Goal: Transaction & Acquisition: Obtain resource

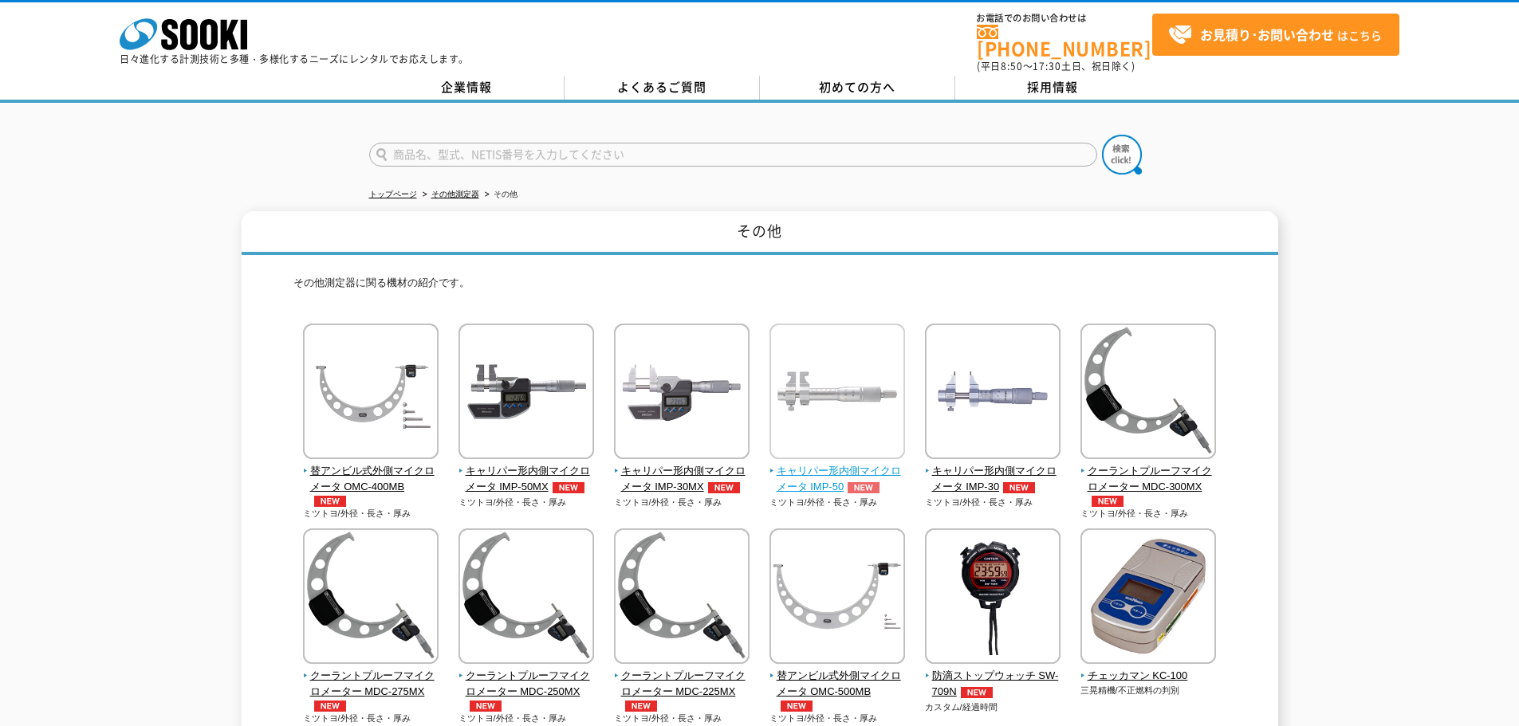
click at [816, 470] on span "キャリパー形内側マイクロメータ IMP-50" at bounding box center [837, 479] width 136 height 33
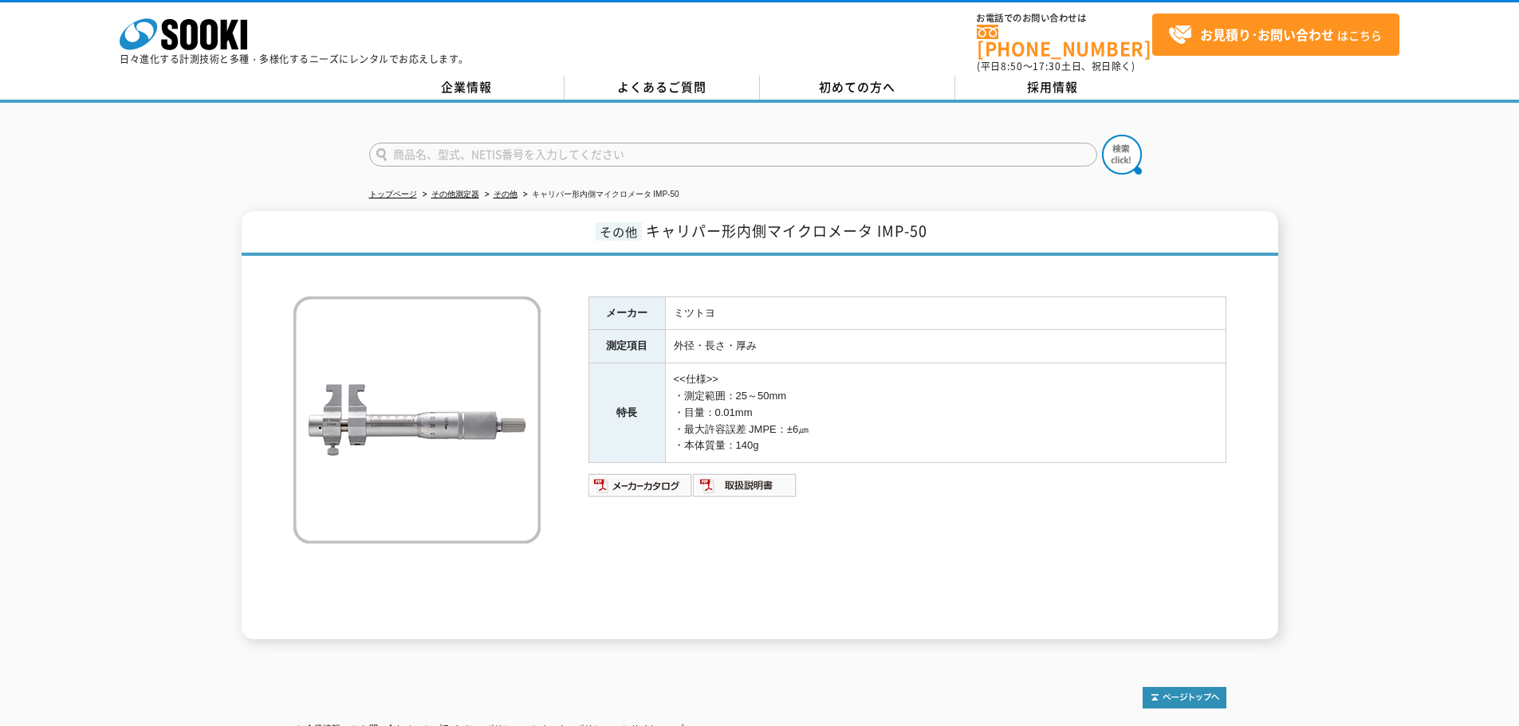
drag, startPoint x: 676, startPoint y: 386, endPoint x: 798, endPoint y: 435, distance: 131.6
click at [798, 435] on td "<<仕様>> ・測定範囲：25～50mm ・目量：0.01mm ・最大許容誤差 JMPE：±6㎛ ・本体質量：140g" at bounding box center [945, 414] width 560 height 100
copy td "・測定範囲：25～50mm ・目量：0.01mm ・最大許容誤差 JMPE：±6㎛ ・本体質量：140g"
click at [839, 364] on td "<<仕様>> ・測定範囲：25～50mm ・目量：0.01mm ・最大許容誤差 JMPE：±6㎛ ・本体質量：140g" at bounding box center [945, 414] width 560 height 100
click at [618, 480] on img at bounding box center [640, 486] width 104 height 26
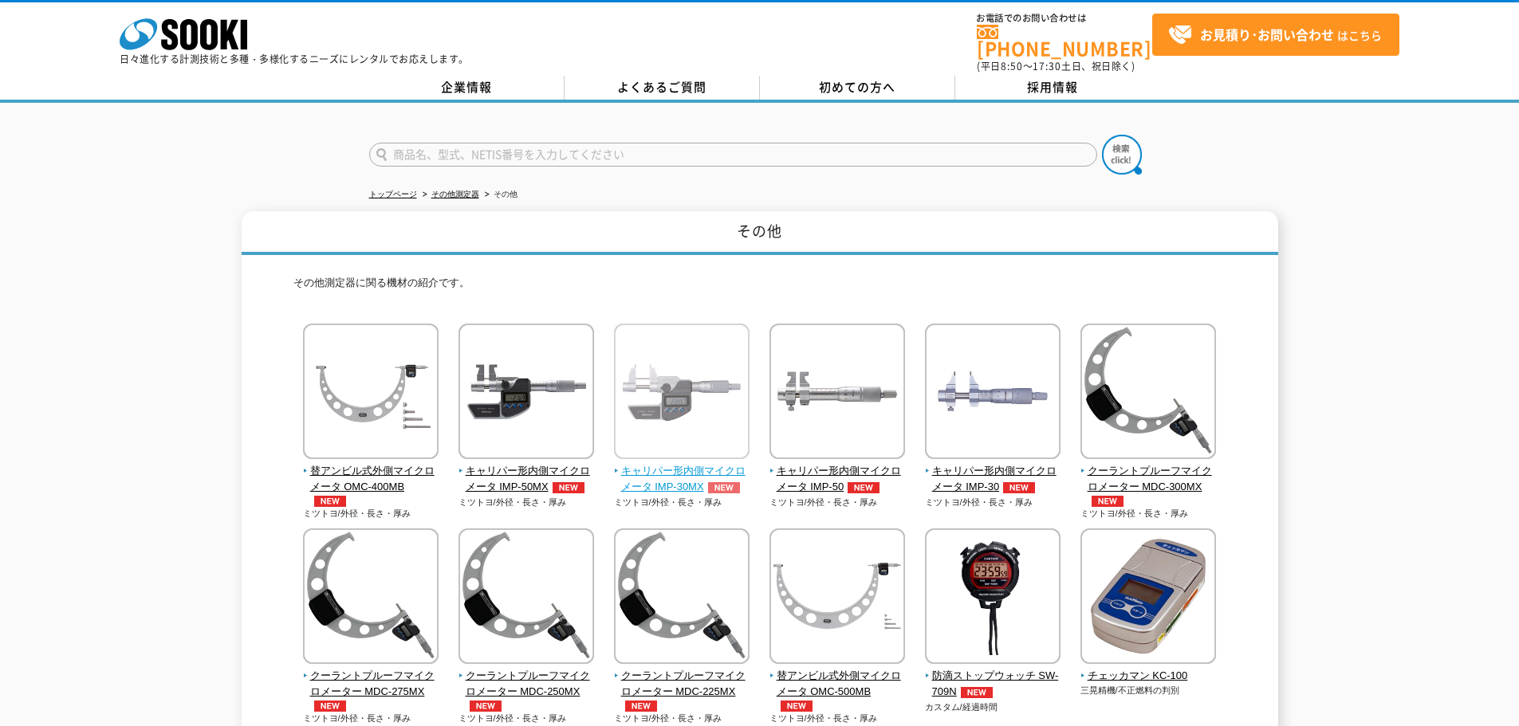
click at [702, 418] on img at bounding box center [682, 394] width 136 height 140
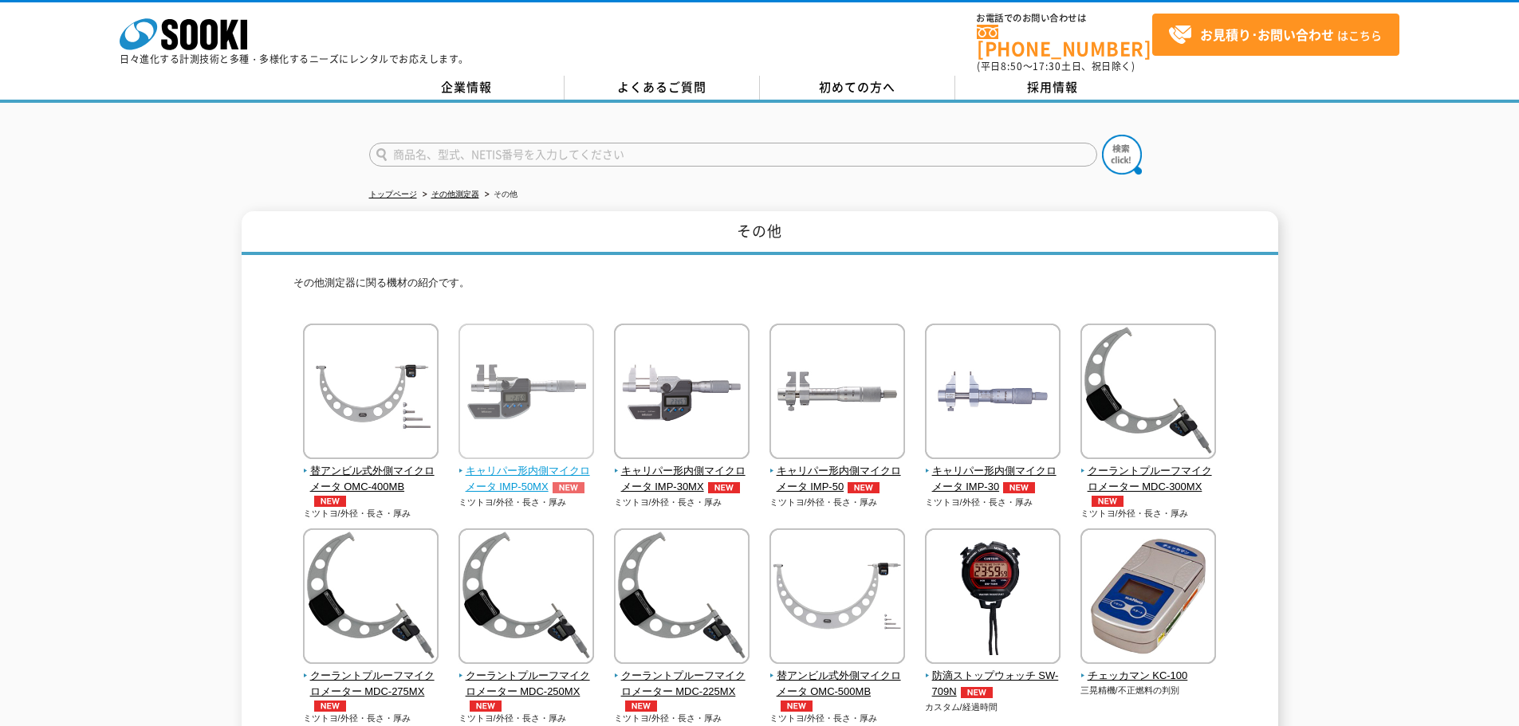
click at [521, 390] on img at bounding box center [526, 394] width 136 height 140
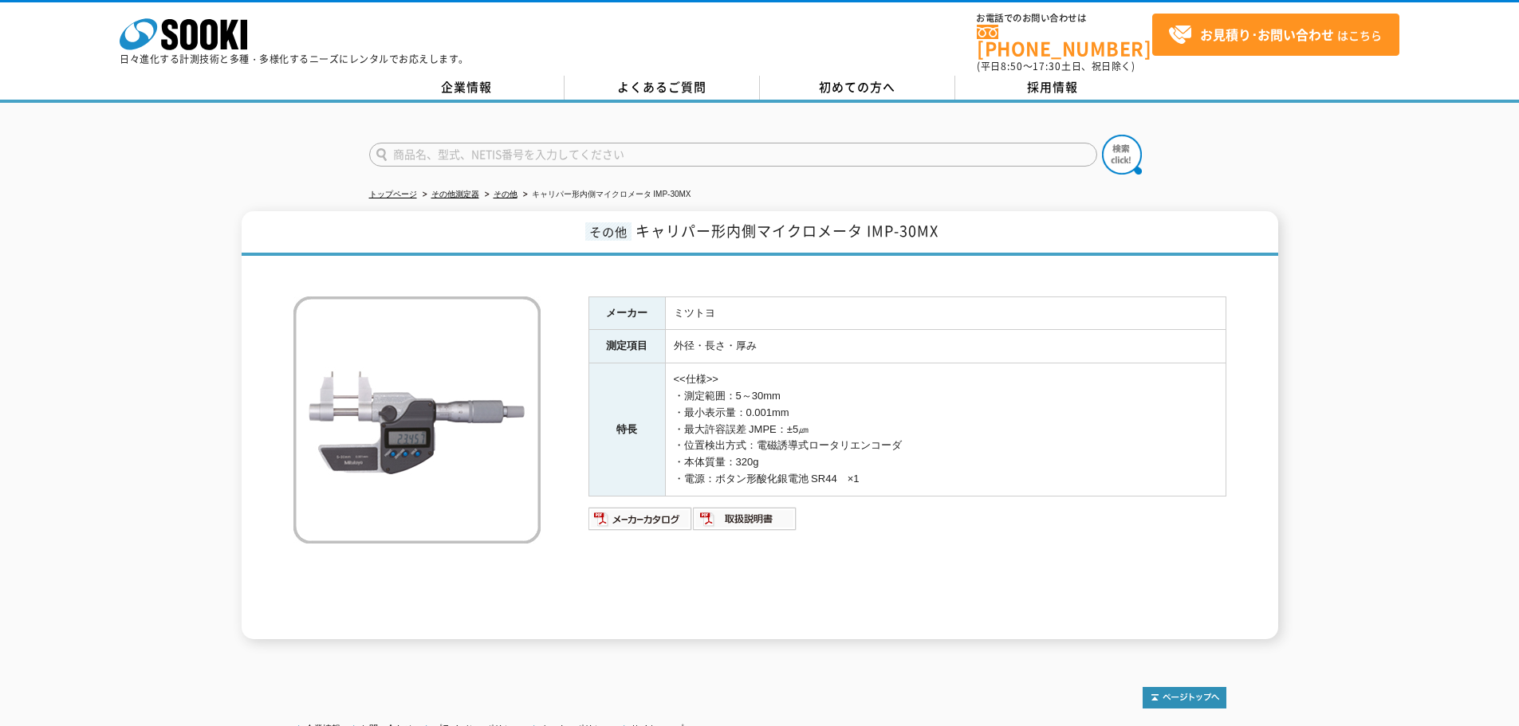
drag, startPoint x: 674, startPoint y: 384, endPoint x: 871, endPoint y: 464, distance: 213.2
click at [871, 464] on td "<<仕様>> ・測定範囲：5～30mm ・最小表示量：0.001mm ・最大許容誤差 JMPE：±5㎛ ・位置検出方式：電磁誘導式ロータリエンコーダ ・本体質…" at bounding box center [945, 430] width 560 height 133
copy td "・測定範囲：5～30mm ・最小表示量：0.001mm ・最大許容誤差 JMPE：±5㎛ ・位置検出方式：電磁誘導式ロータリエンコーダ ・本体質量：320g …"
click at [93, 430] on div "その他 キャリパー形内側マイクロメータ IMP-30MX メーカー ミツトヨ 測定項目 外径・長さ・厚み 特長 <<仕様>> ・測定範囲：5～30mm ・最小…" at bounding box center [759, 425] width 1519 height 428
click at [642, 506] on img at bounding box center [640, 519] width 104 height 26
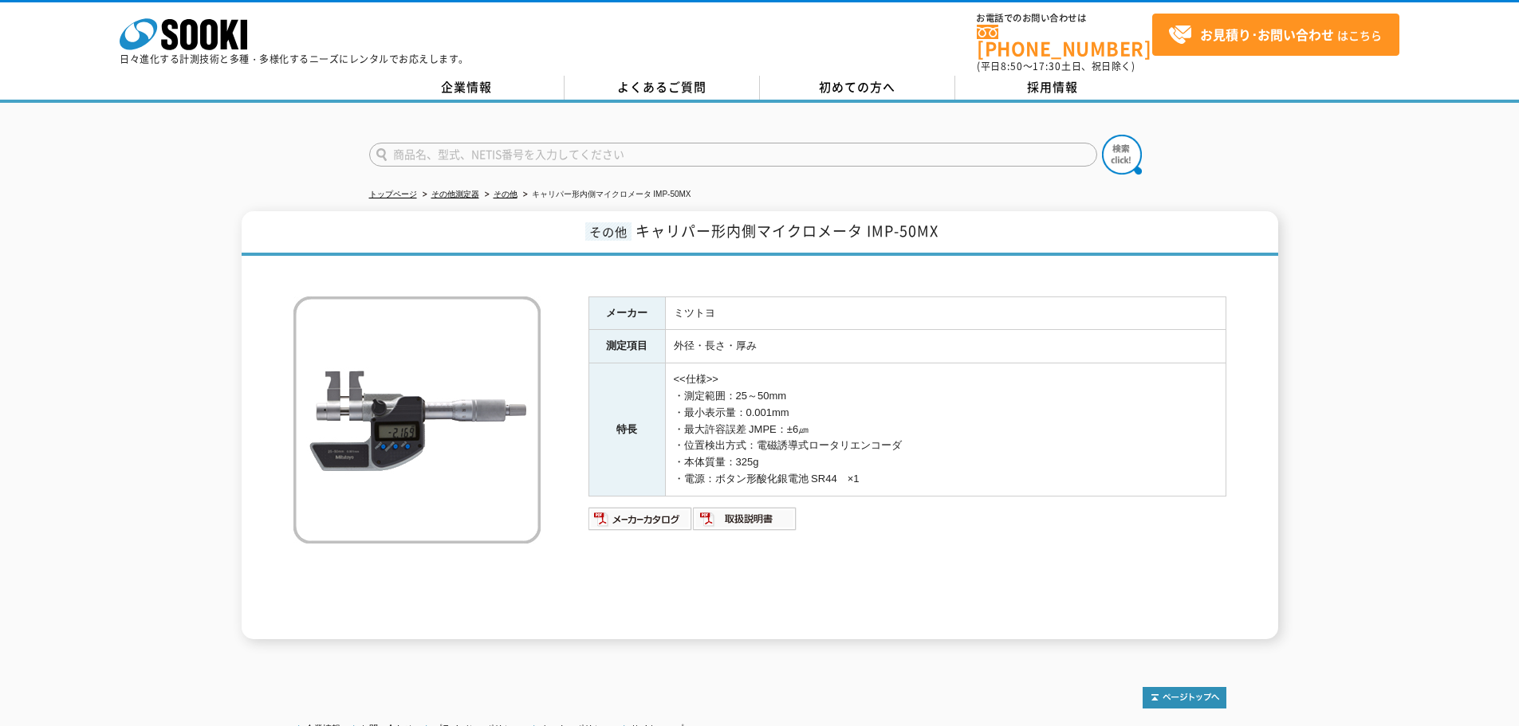
drag, startPoint x: 677, startPoint y: 383, endPoint x: 873, endPoint y: 466, distance: 212.9
click at [873, 466] on td "<<仕様>> ・測定範囲：25～50mm ・最小表示量：0.001mm ・最大許容誤差 JMPE：±6㎛ ・位置検出方式：電磁誘導式ロータリエンコーダ ・本体…" at bounding box center [945, 430] width 560 height 133
copy td "・測定範囲：25～50mm ・最小表示量：0.001mm ・最大許容誤差 JMPE：±6㎛ ・位置検出方式：電磁誘導式ロータリエンコーダ ・本体質量：325g…"
click at [766, 568] on div "メーカー ミツトヨ 測定項目 外径・長さ・厚み 特長 <<仕様>> ・測定範囲：25～50mm ・最小表示量：0.001mm ・最大許容誤差 JMPE：±6㎛…" at bounding box center [907, 468] width 638 height 343
click at [639, 513] on img at bounding box center [640, 519] width 104 height 26
